Goal: Find specific page/section: Find specific page/section

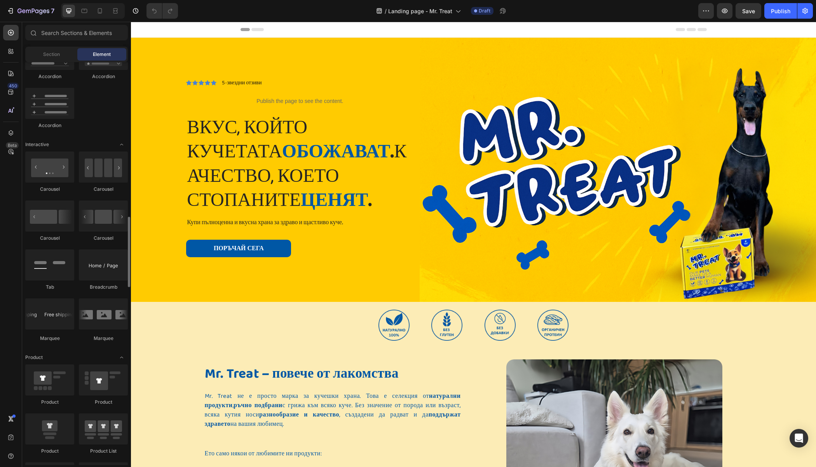
scroll to position [731, 0]
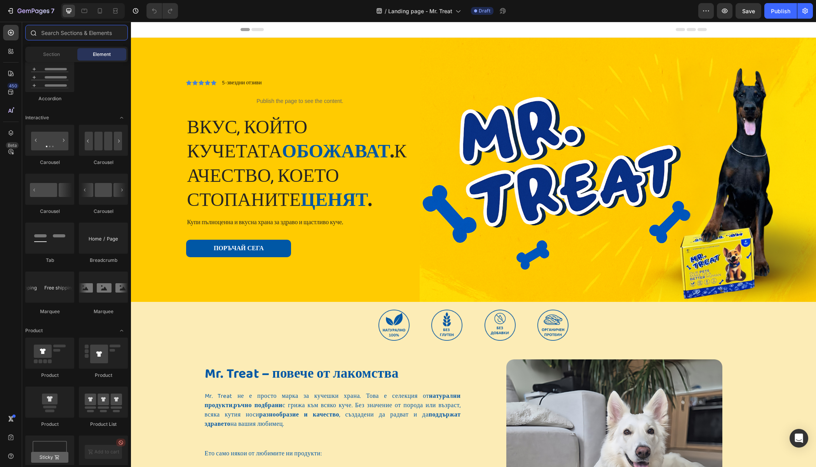
click at [72, 34] on input "text" at bounding box center [76, 33] width 103 height 16
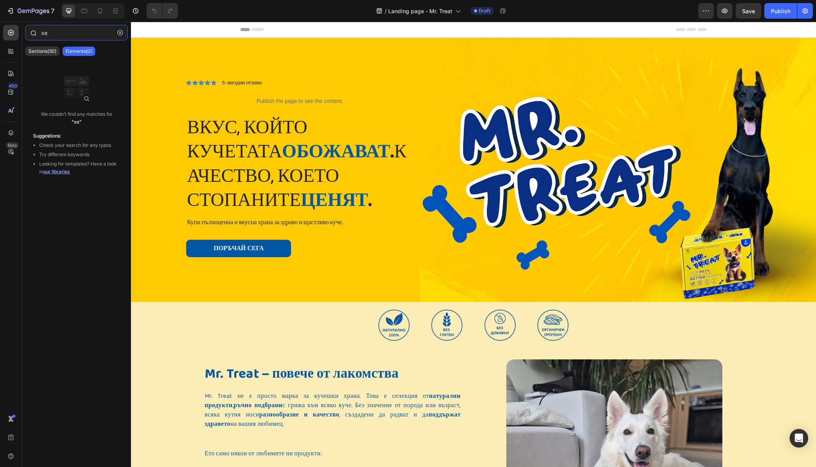
type input "х"
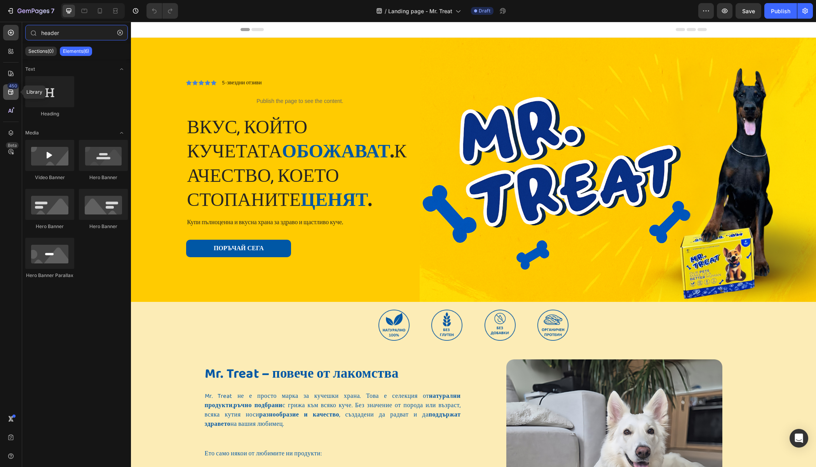
type input "header"
click at [10, 83] on div "450" at bounding box center [12, 86] width 11 height 6
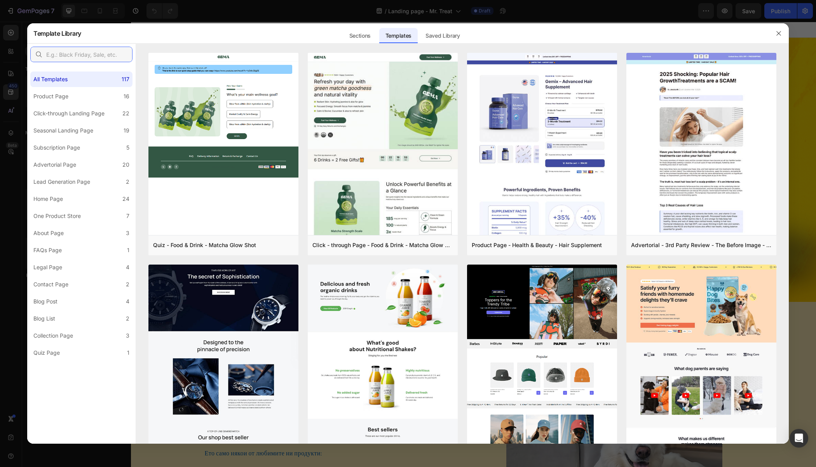
click at [70, 57] on input "text" at bounding box center [81, 55] width 102 height 16
click at [357, 31] on div "Sections" at bounding box center [360, 36] width 34 height 16
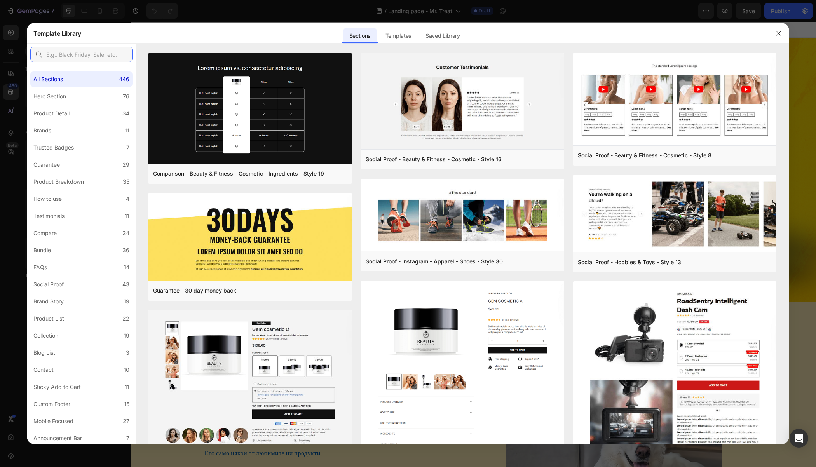
click at [97, 52] on input "text" at bounding box center [81, 55] width 102 height 16
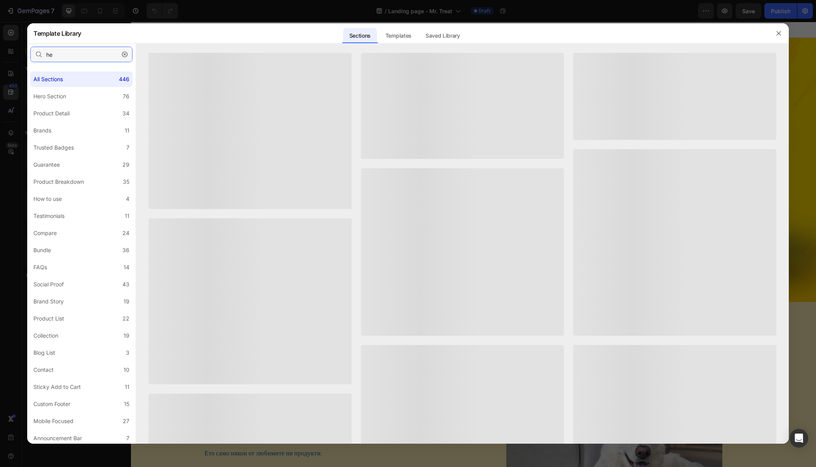
type input "h"
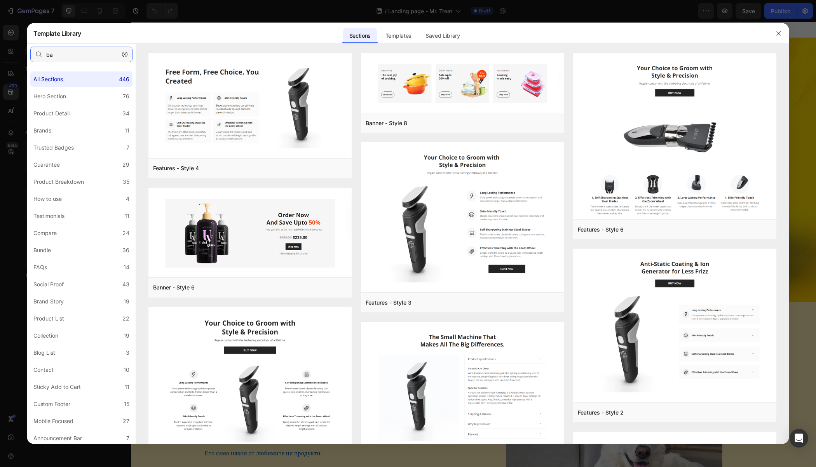
type input "b"
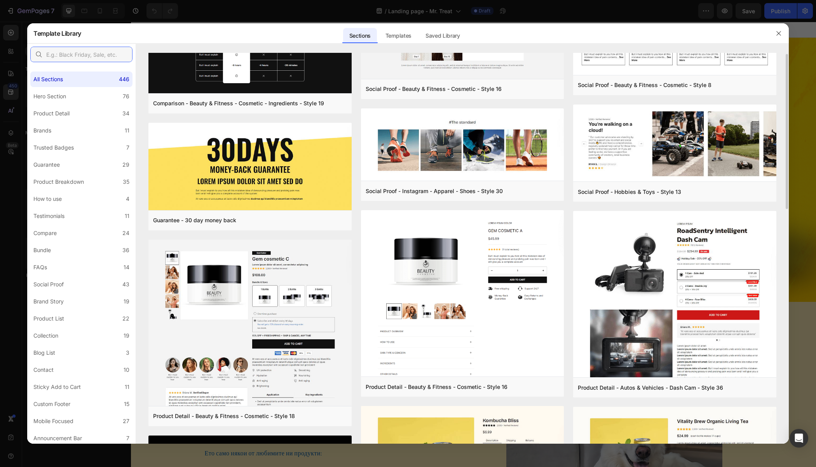
scroll to position [73, 0]
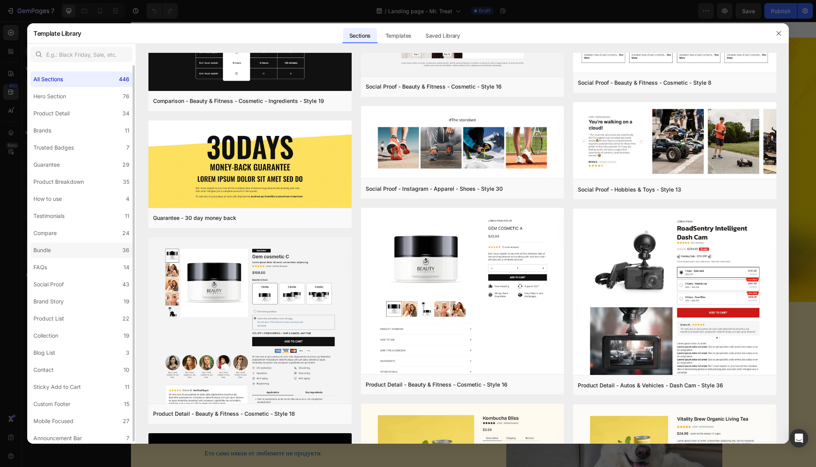
click at [62, 243] on label "Bundle 36" at bounding box center [81, 250] width 102 height 16
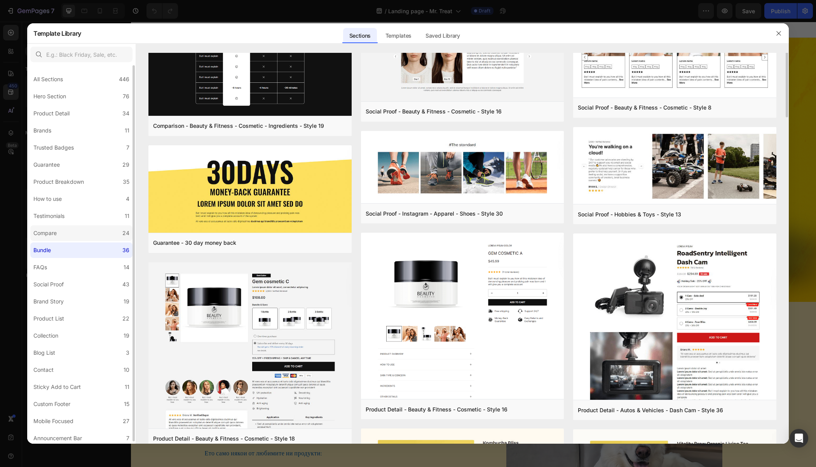
scroll to position [0, 0]
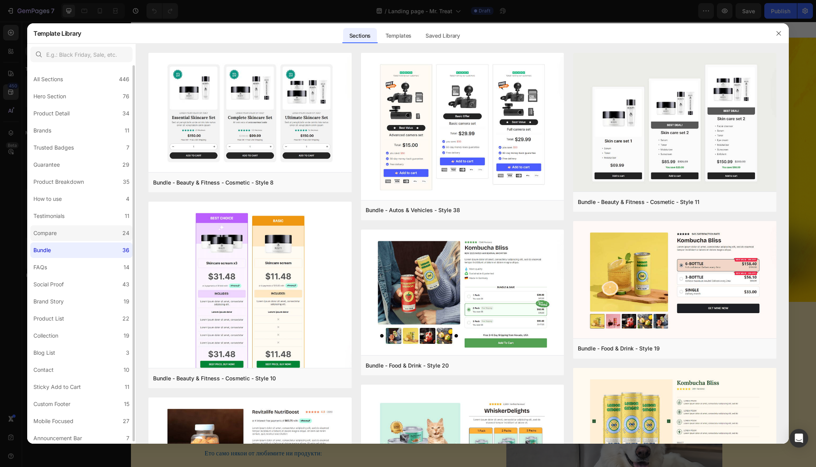
click at [64, 231] on label "Compare 24" at bounding box center [81, 233] width 102 height 16
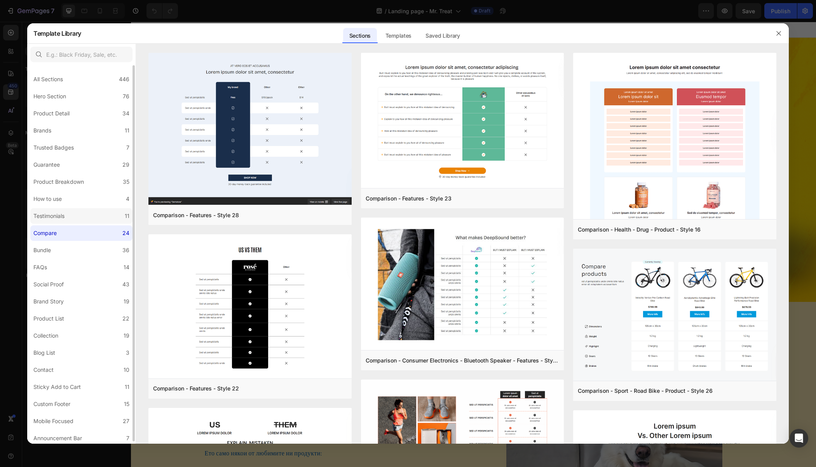
click at [65, 218] on div "Testimonials" at bounding box center [50, 215] width 34 height 9
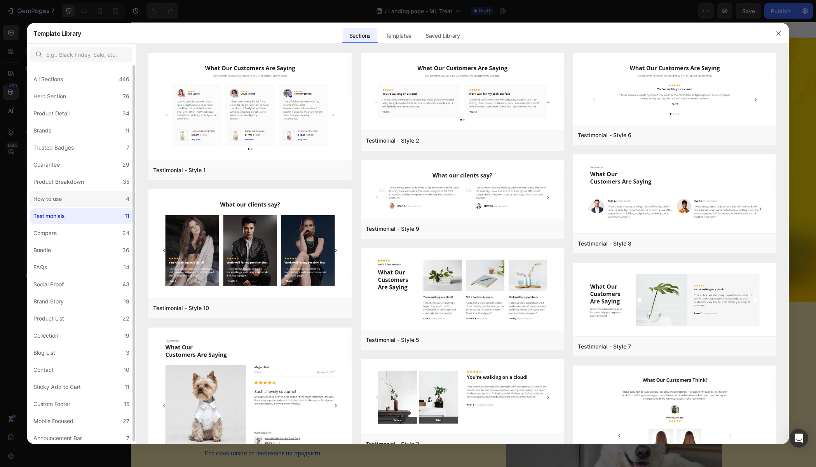
click at [68, 202] on label "How to use 4" at bounding box center [81, 199] width 102 height 16
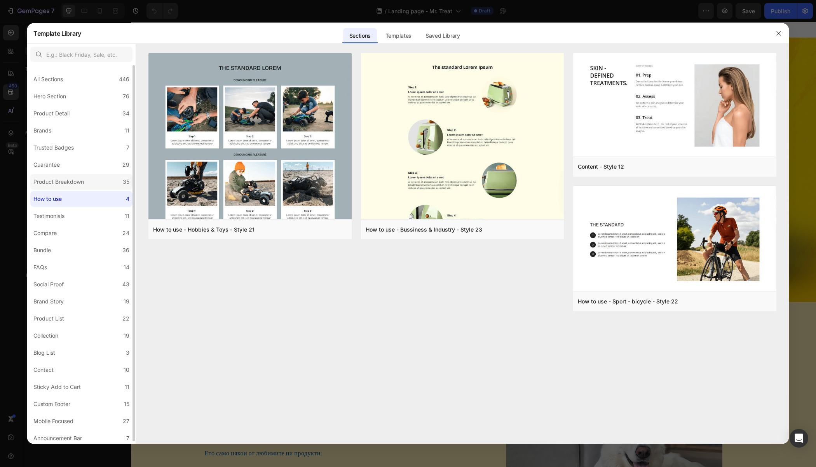
click at [64, 181] on div "Product Breakdown" at bounding box center [58, 181] width 50 height 9
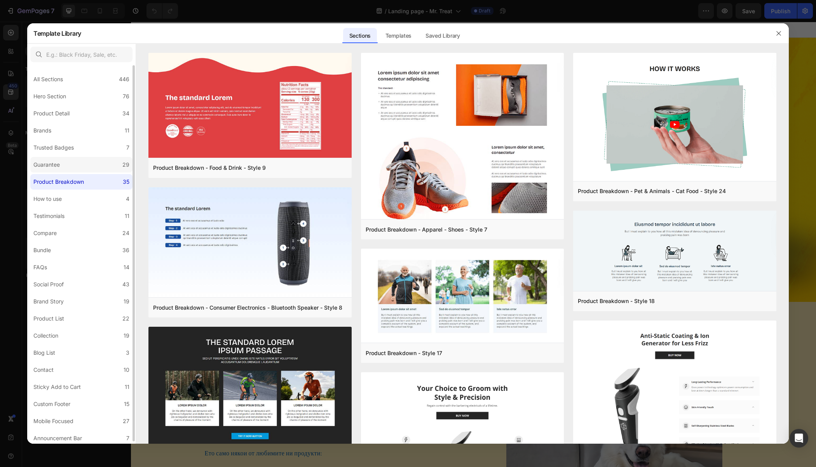
click at [66, 165] on label "Guarantee 29" at bounding box center [81, 165] width 102 height 16
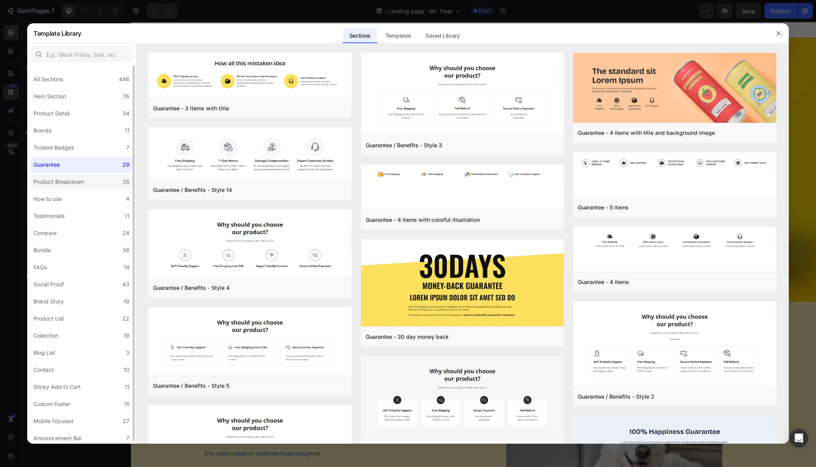
click at [59, 180] on div "Product Breakdown" at bounding box center [58, 181] width 50 height 9
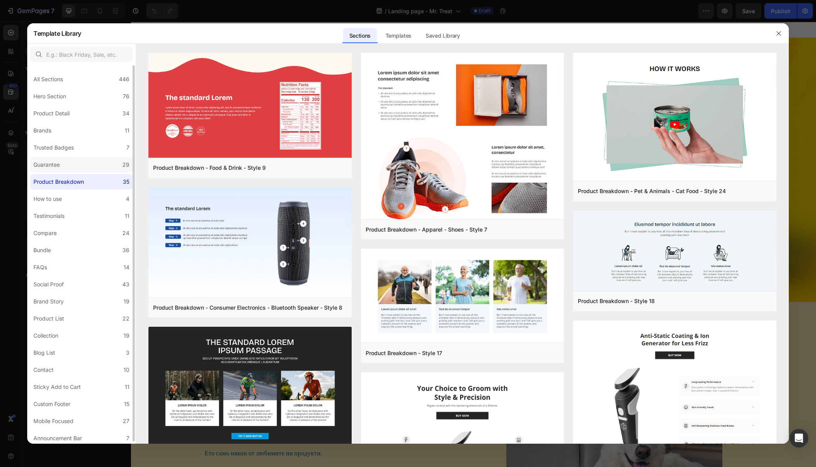
click at [75, 161] on label "Guarantee 29" at bounding box center [81, 165] width 102 height 16
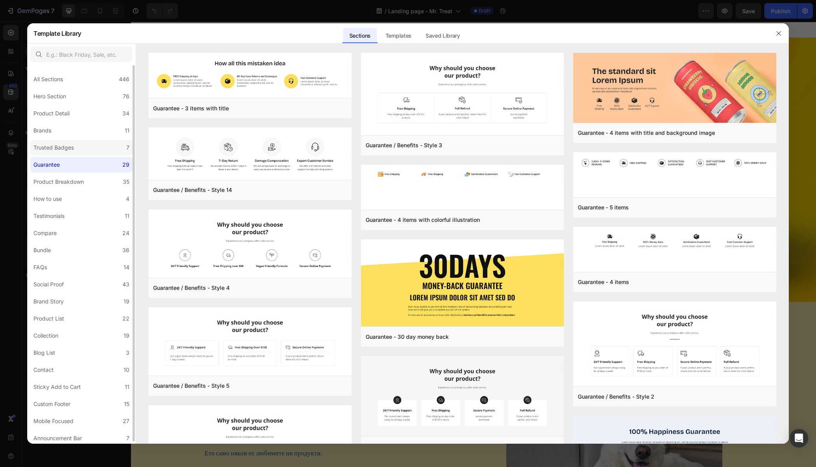
click at [67, 146] on div "Trusted Badges" at bounding box center [53, 147] width 40 height 9
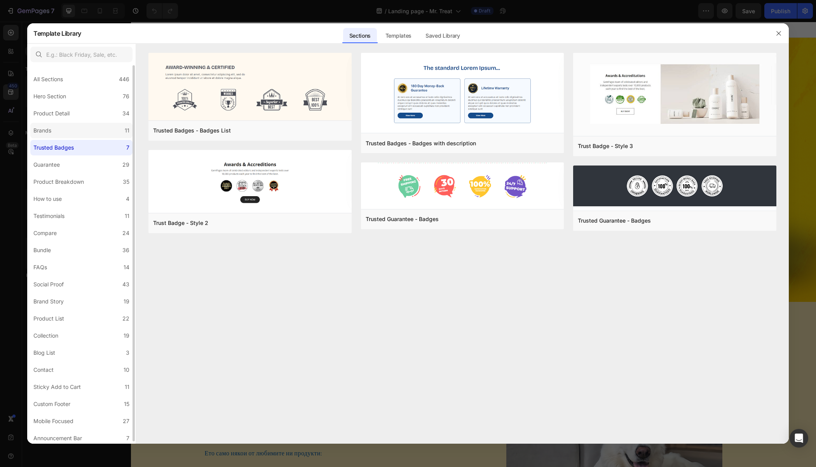
click at [68, 131] on label "Brands 11" at bounding box center [81, 131] width 102 height 16
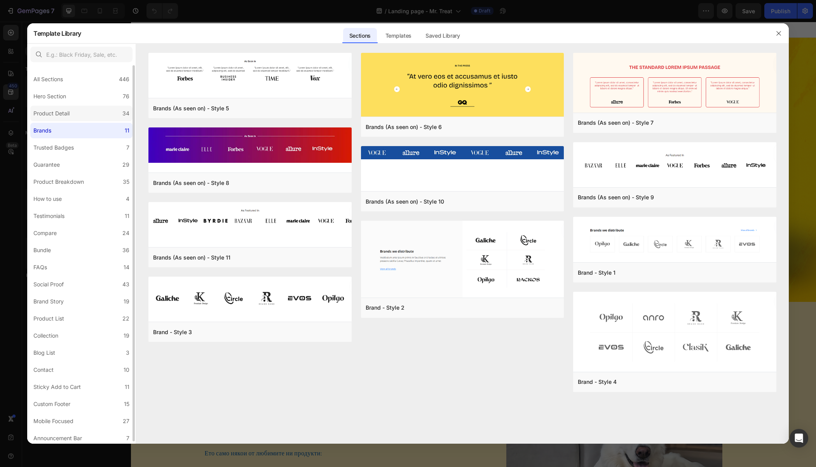
click at [71, 113] on div "Product Detail" at bounding box center [52, 113] width 39 height 9
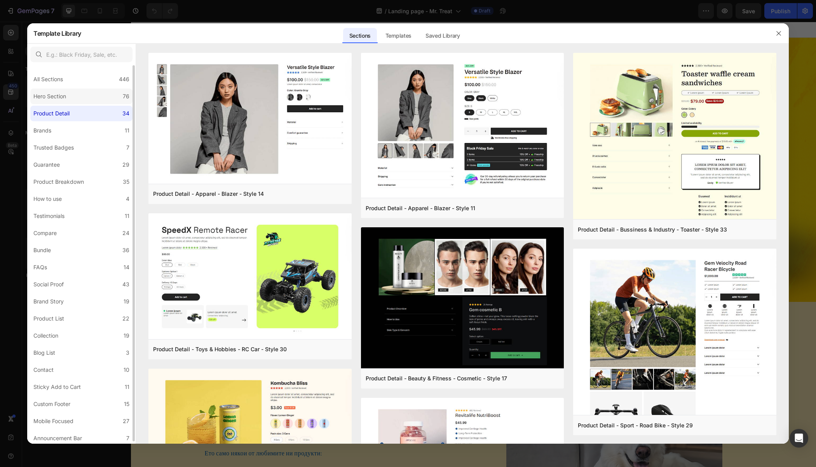
click at [67, 96] on div "Hero Section" at bounding box center [51, 96] width 36 height 9
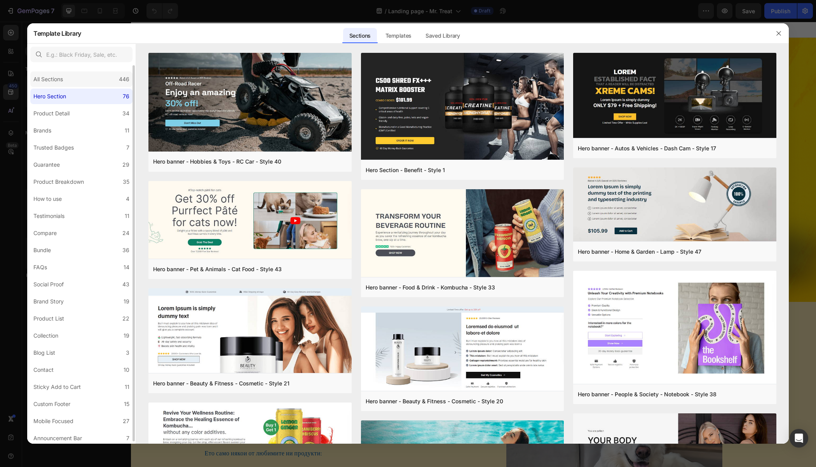
click at [68, 80] on div "All Sections 446" at bounding box center [81, 79] width 102 height 16
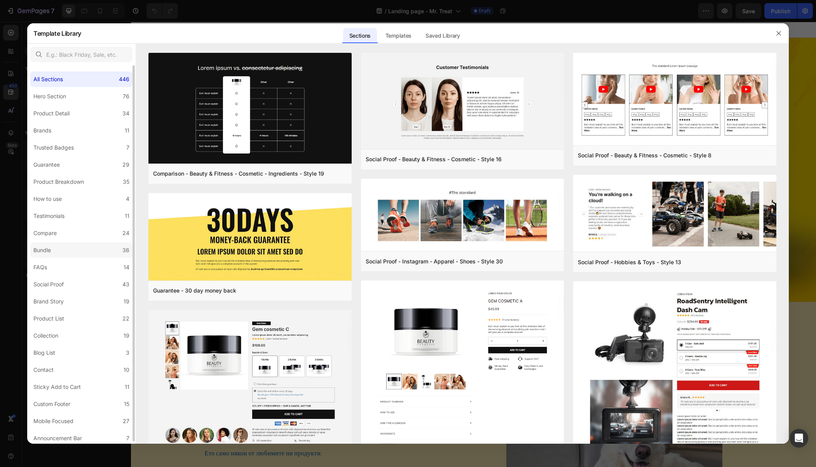
scroll to position [2, 0]
click at [62, 293] on label "Brand Story 19" at bounding box center [81, 300] width 102 height 16
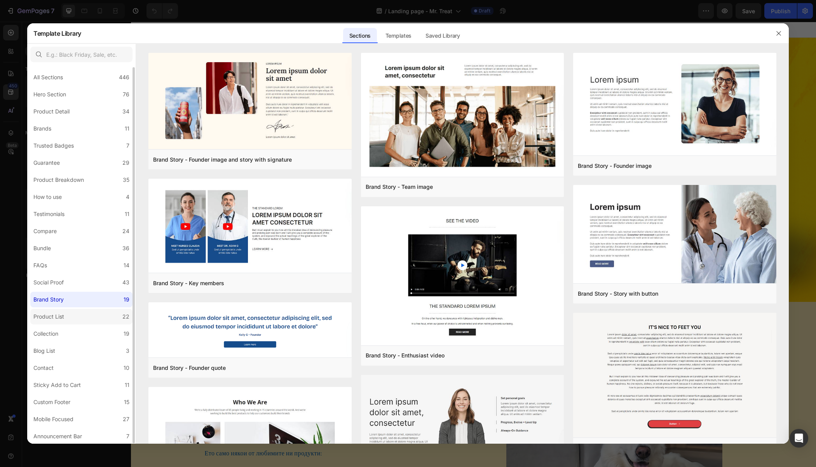
click at [63, 317] on div "Product List" at bounding box center [48, 316] width 31 height 9
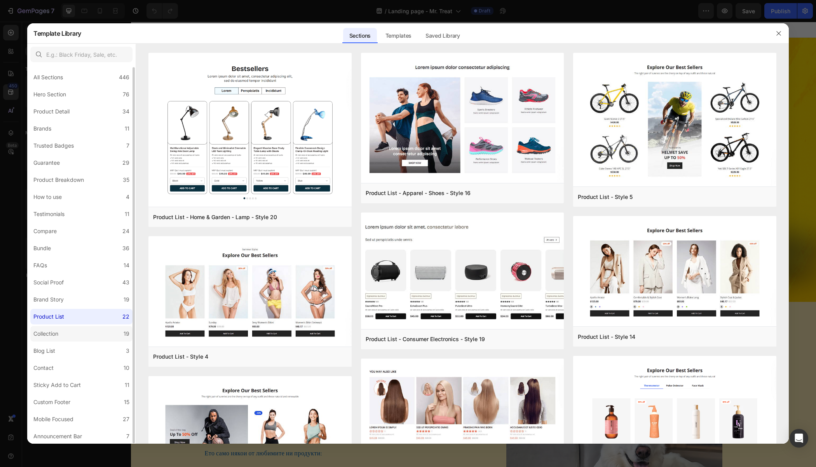
click at [63, 333] on label "Collection 19" at bounding box center [81, 334] width 102 height 16
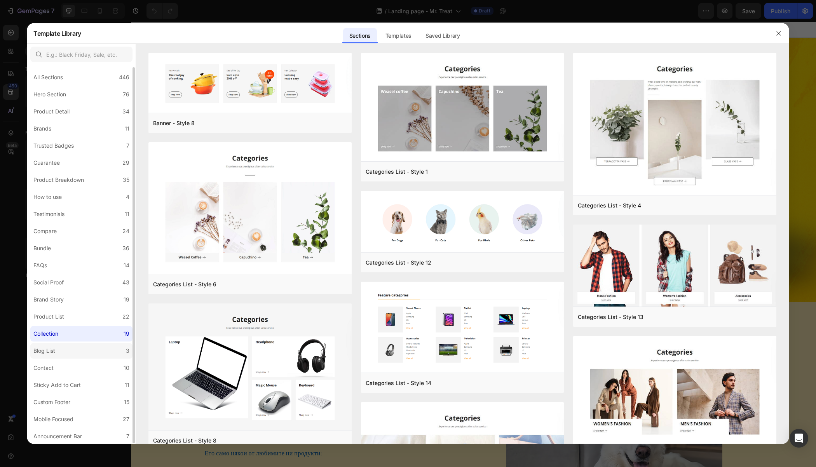
click at [59, 355] on label "Blog List 3" at bounding box center [81, 351] width 102 height 16
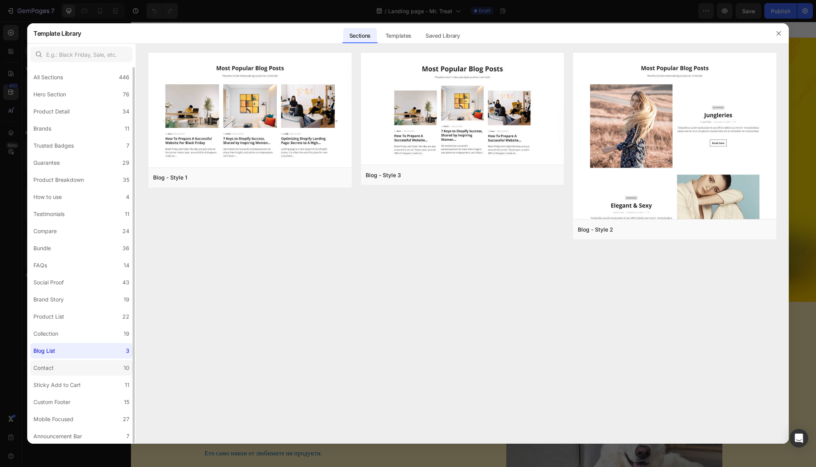
click at [58, 370] on label "Contact 10" at bounding box center [81, 368] width 102 height 16
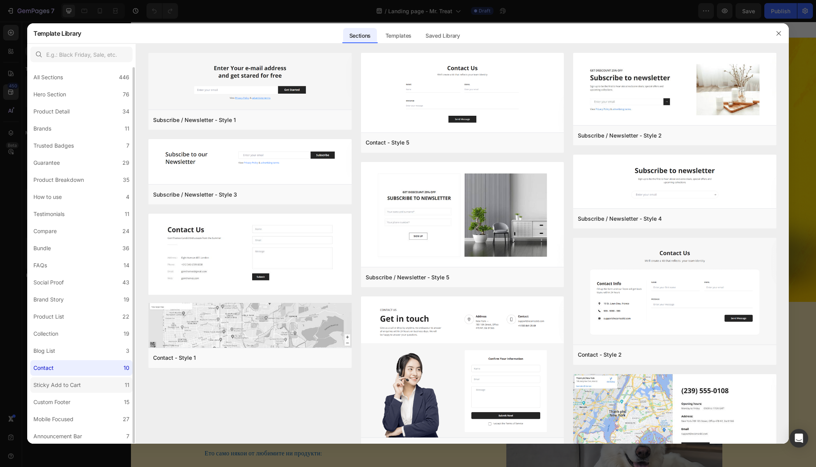
click at [59, 383] on div "Sticky Add to Cart" at bounding box center [56, 384] width 47 height 9
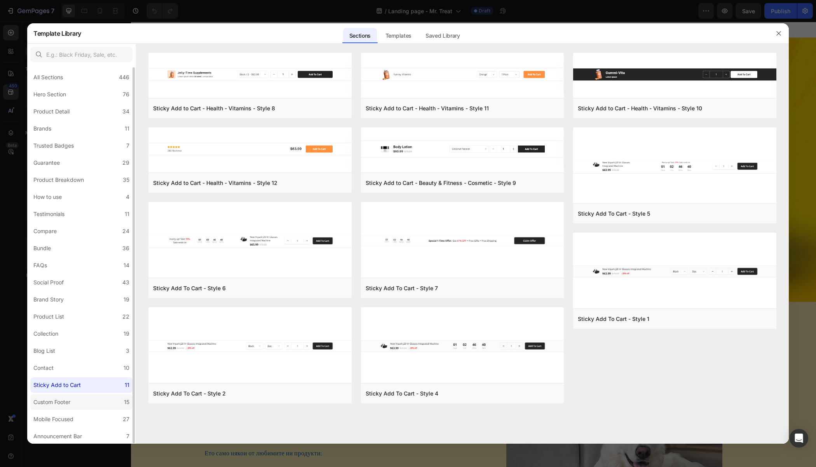
click at [58, 401] on div "Custom Footer" at bounding box center [51, 401] width 37 height 9
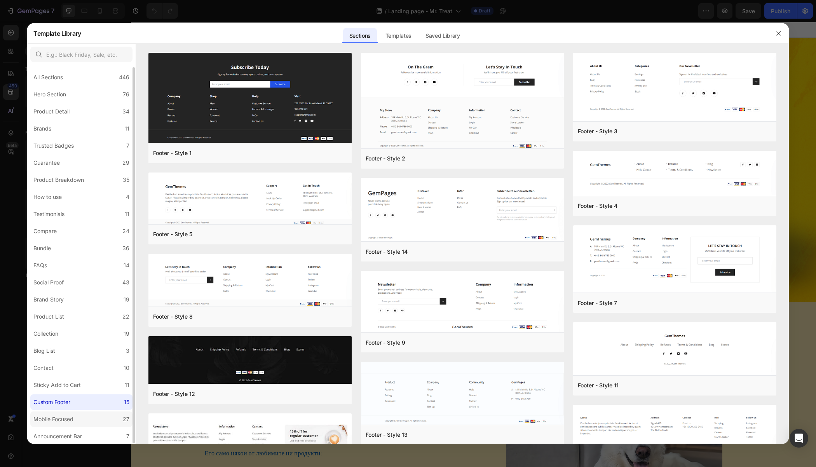
click at [61, 418] on div "Mobile Focused" at bounding box center [53, 418] width 40 height 9
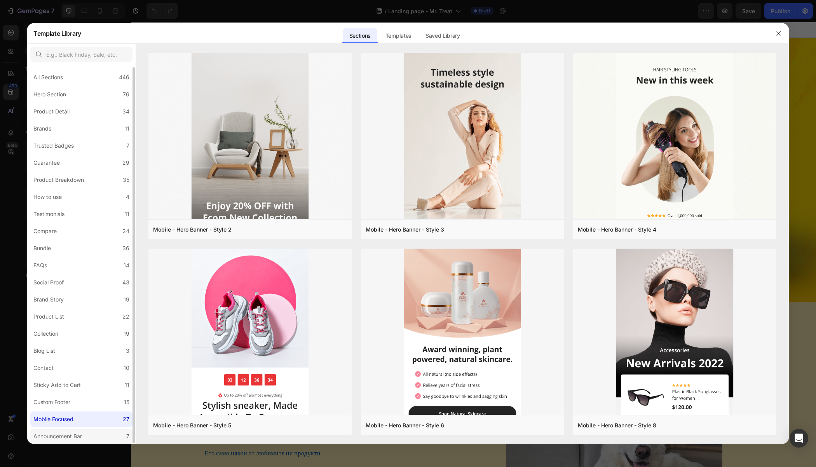
click at [65, 441] on label "Announcement Bar 7" at bounding box center [81, 436] width 102 height 16
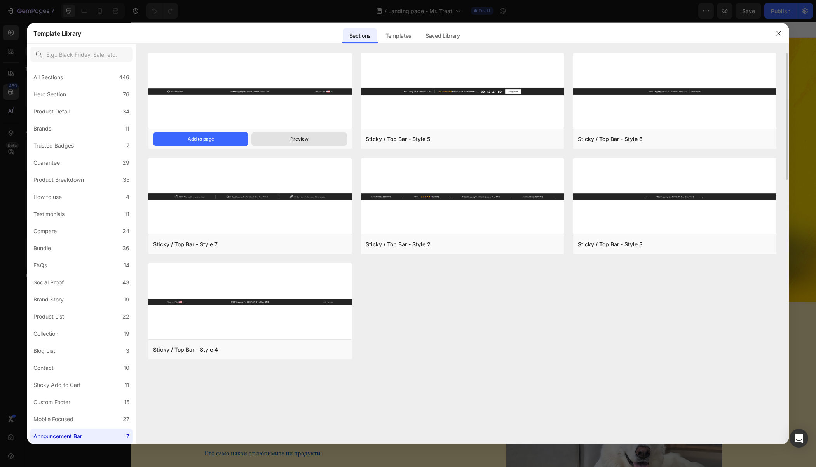
click at [286, 138] on button "Preview" at bounding box center [298, 139] width 95 height 14
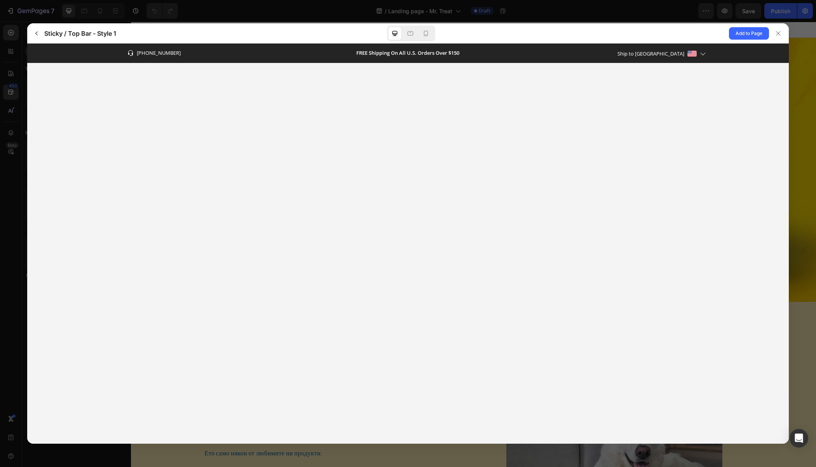
scroll to position [0, 0]
click at [37, 32] on icon "button" at bounding box center [36, 33] width 2 height 4
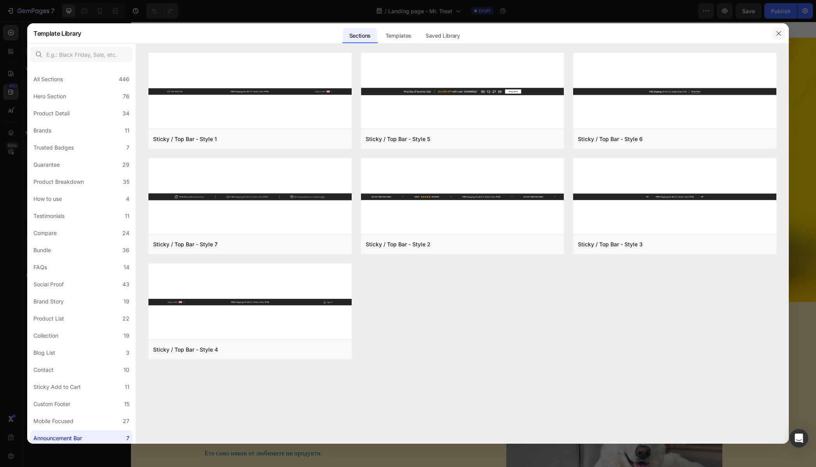
click at [777, 28] on button "button" at bounding box center [778, 33] width 12 height 12
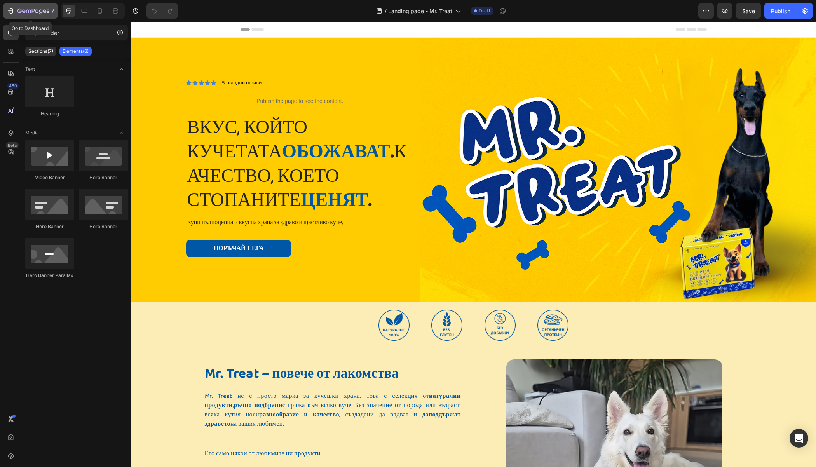
click at [13, 15] on div "7" at bounding box center [31, 10] width 48 height 9
